Goal: Register for event/course

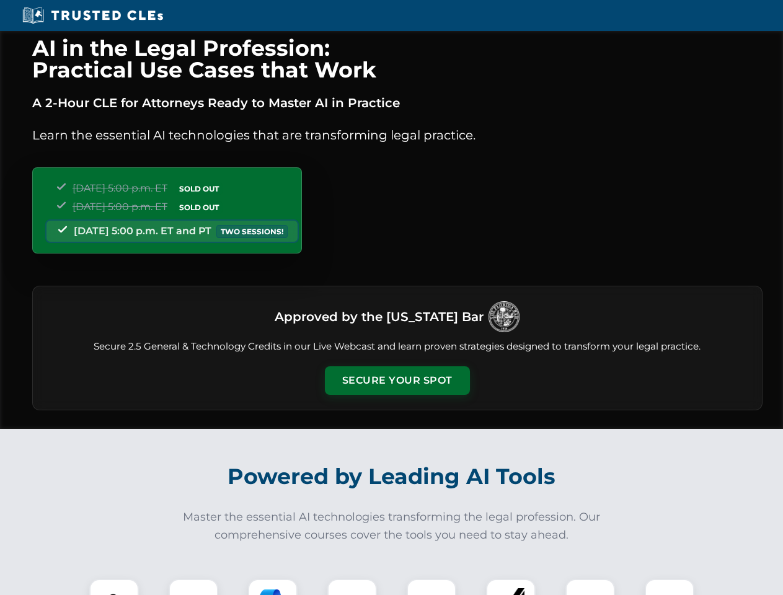
click at [397, 381] on button "Secure Your Spot" at bounding box center [397, 380] width 145 height 29
click at [114, 587] on img at bounding box center [114, 604] width 36 height 36
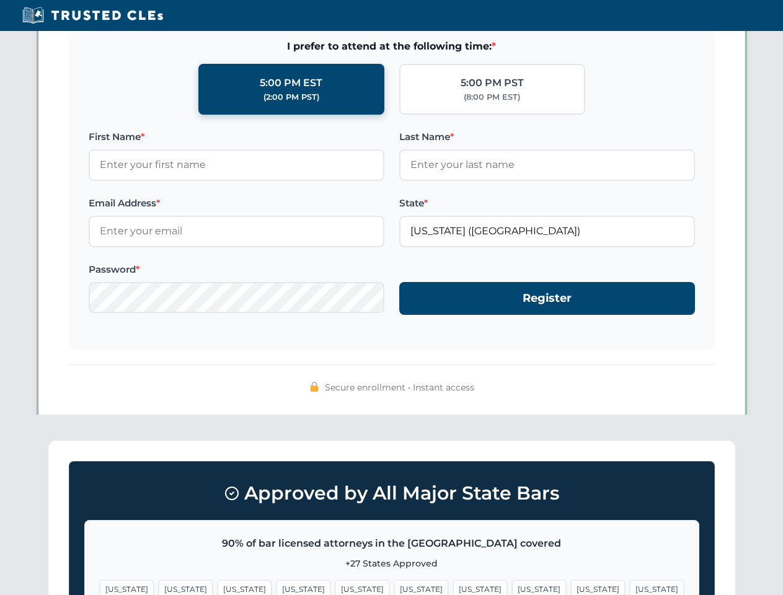
click at [453, 587] on span "[US_STATE]" at bounding box center [480, 589] width 54 height 18
click at [571, 587] on span "[US_STATE]" at bounding box center [598, 589] width 54 height 18
